Goal: Task Accomplishment & Management: Complete application form

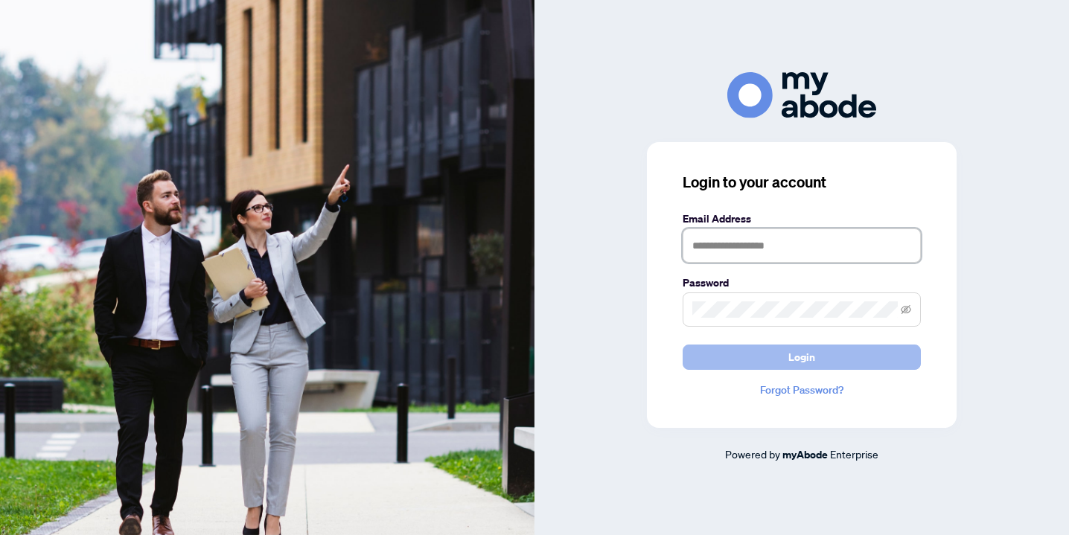
type input "**********"
click at [773, 354] on button "Login" at bounding box center [802, 357] width 238 height 25
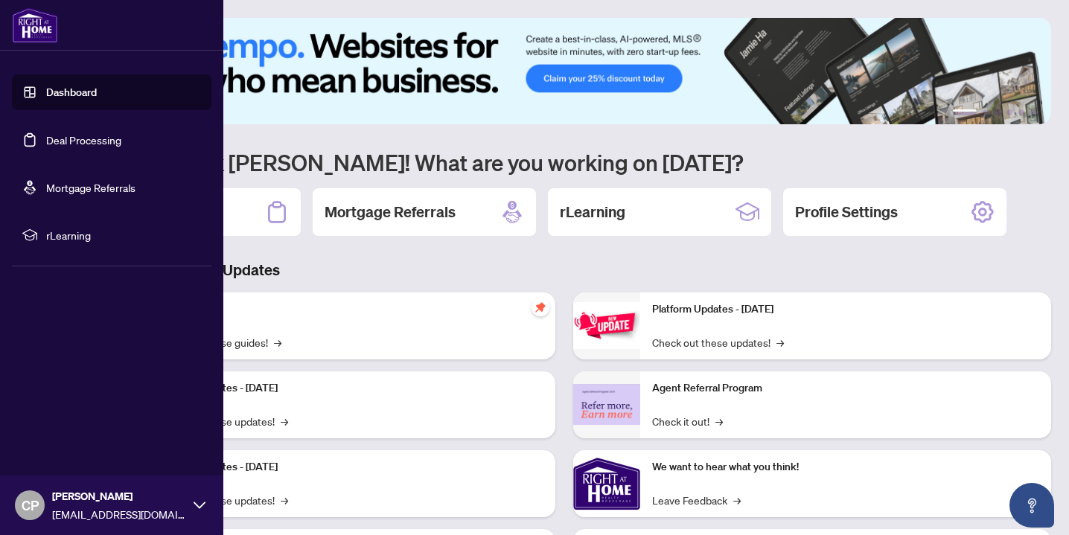
click at [74, 137] on link "Deal Processing" at bounding box center [83, 139] width 75 height 13
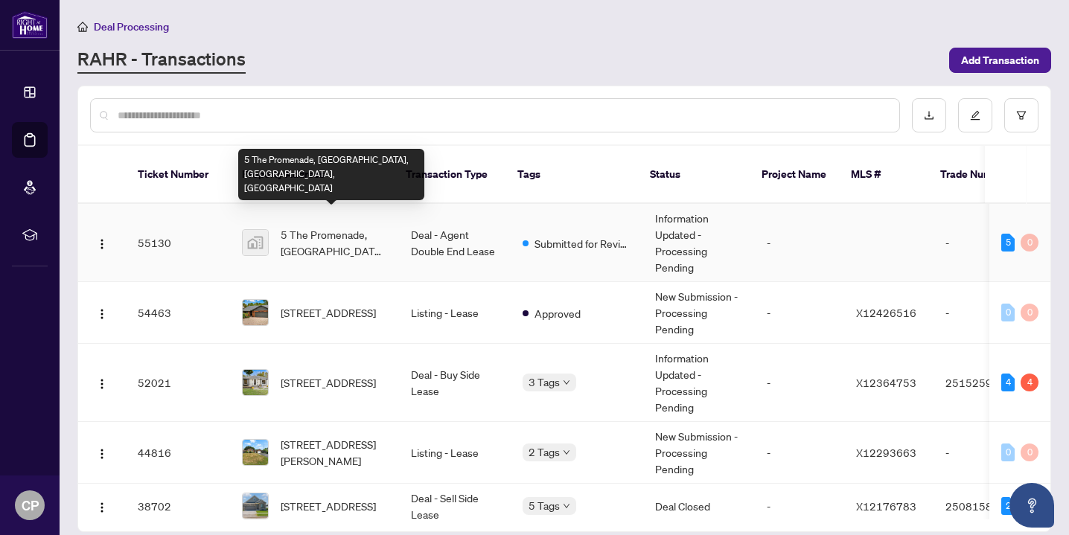
click at [356, 229] on span "5 The Promenade, [GEOGRAPHIC_DATA], [GEOGRAPHIC_DATA], [GEOGRAPHIC_DATA]" at bounding box center [334, 242] width 106 height 33
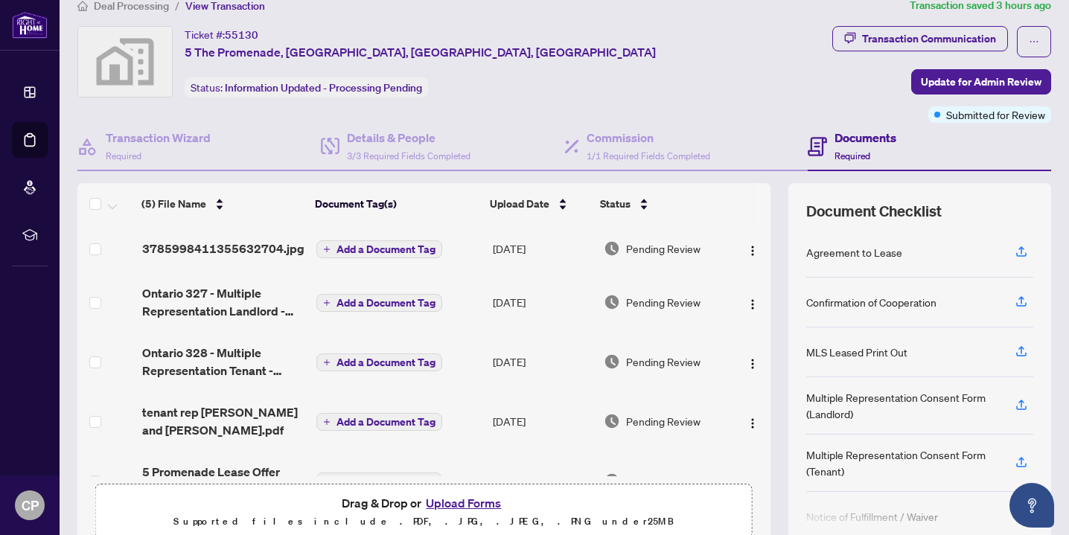
scroll to position [15, 0]
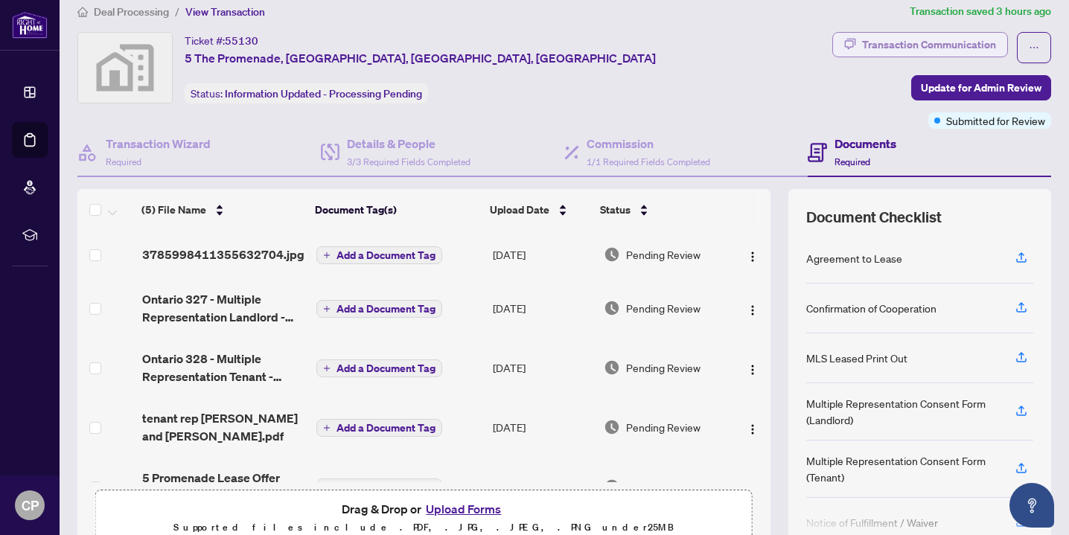
click at [922, 45] on div "Transaction Communication" at bounding box center [929, 45] width 134 height 24
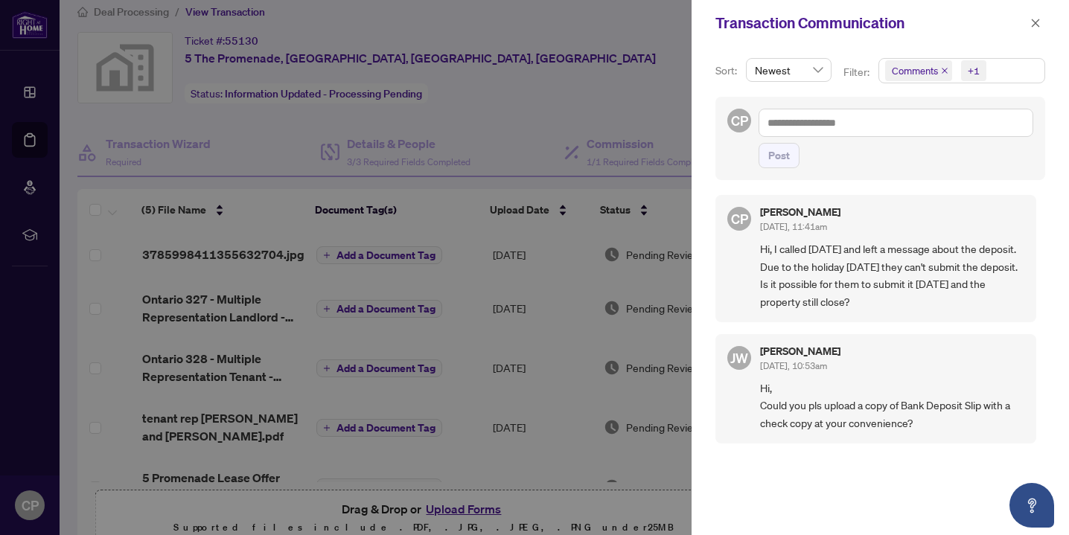
scroll to position [2, 0]
click at [1037, 22] on icon "close" at bounding box center [1035, 23] width 10 height 10
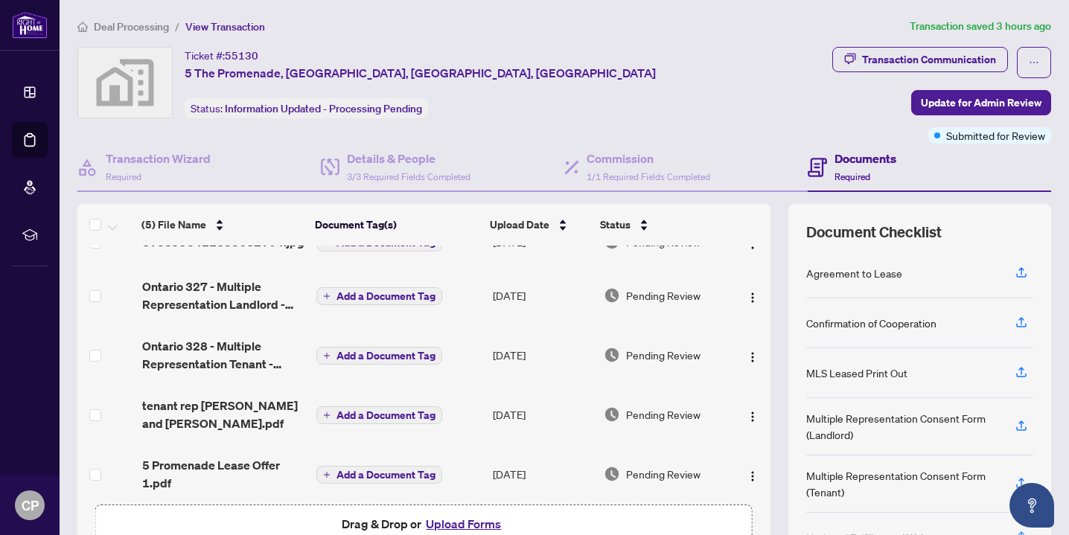
scroll to position [87, 0]
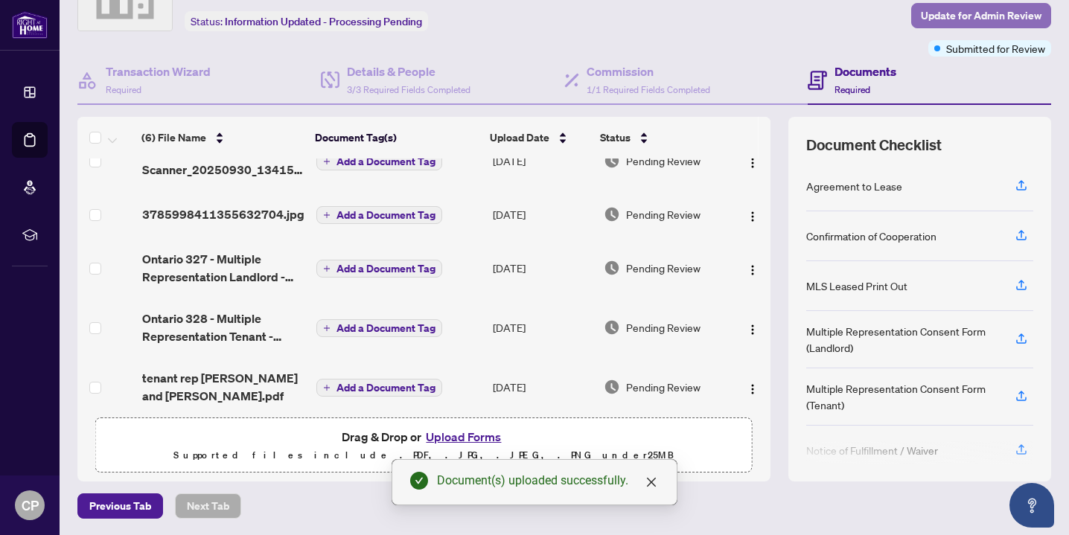
click at [947, 11] on span "Update for Admin Review" at bounding box center [981, 16] width 121 height 24
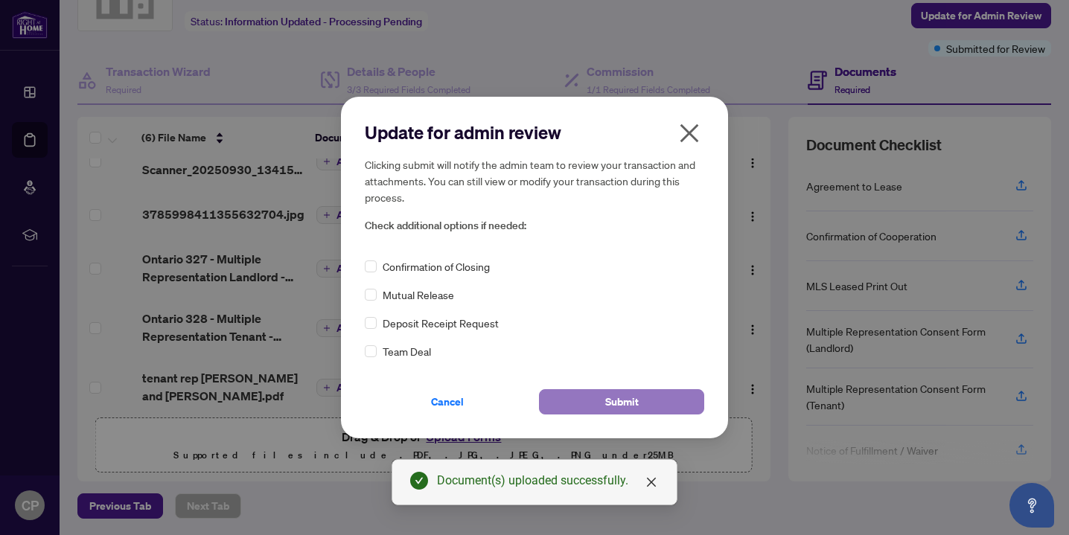
click at [615, 408] on span "Submit" at bounding box center [622, 402] width 34 height 24
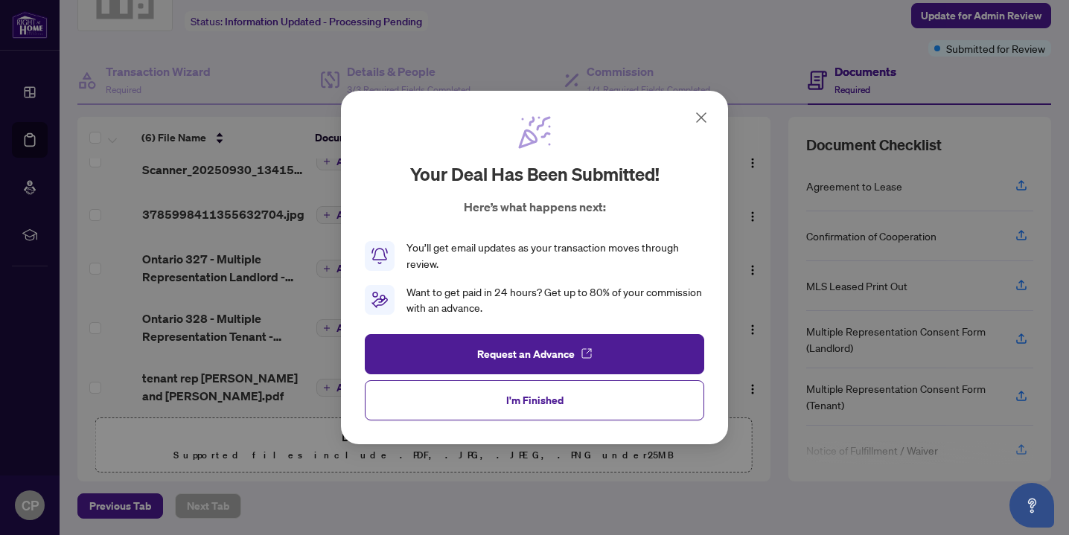
click at [708, 113] on icon at bounding box center [701, 118] width 18 height 18
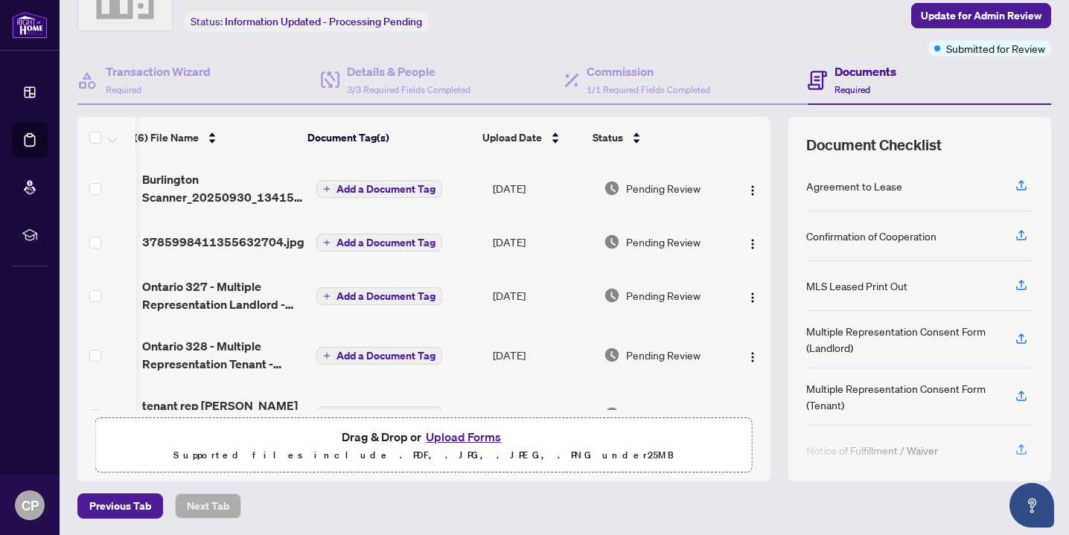
scroll to position [0, 0]
